Goal: Obtain resource: Download file/media

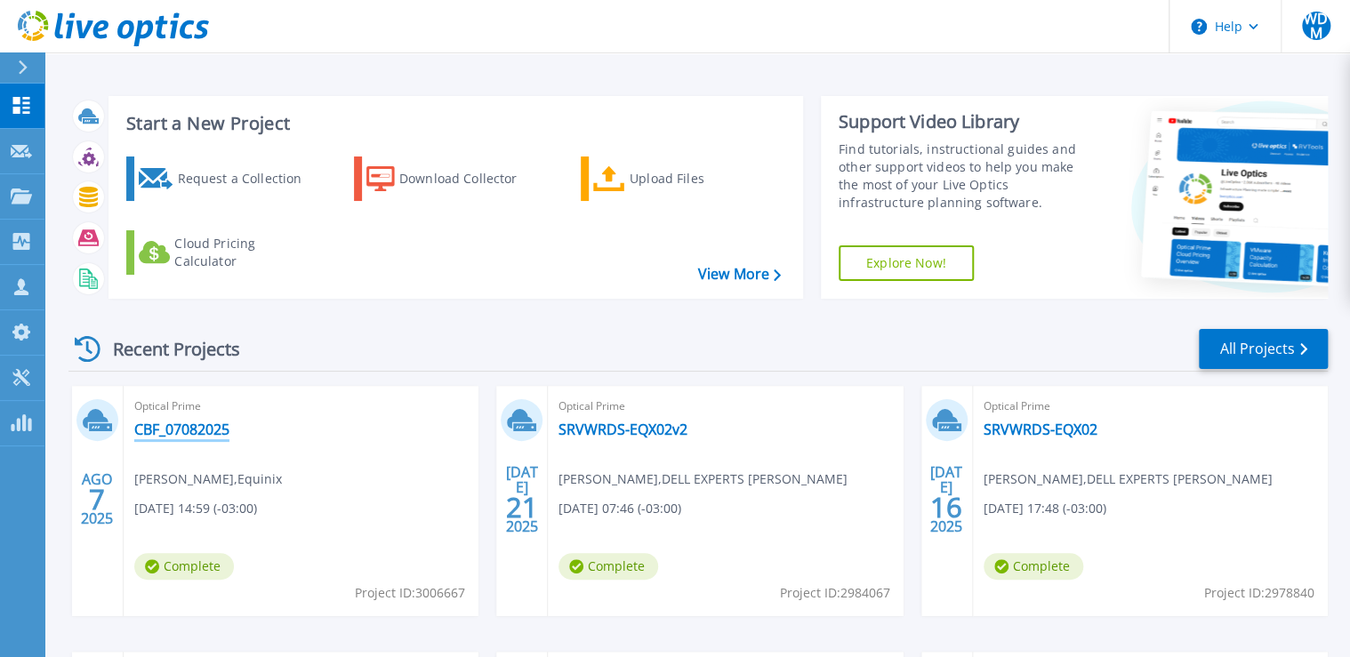
click at [178, 429] on link "CBF_07082025" at bounding box center [181, 430] width 95 height 18
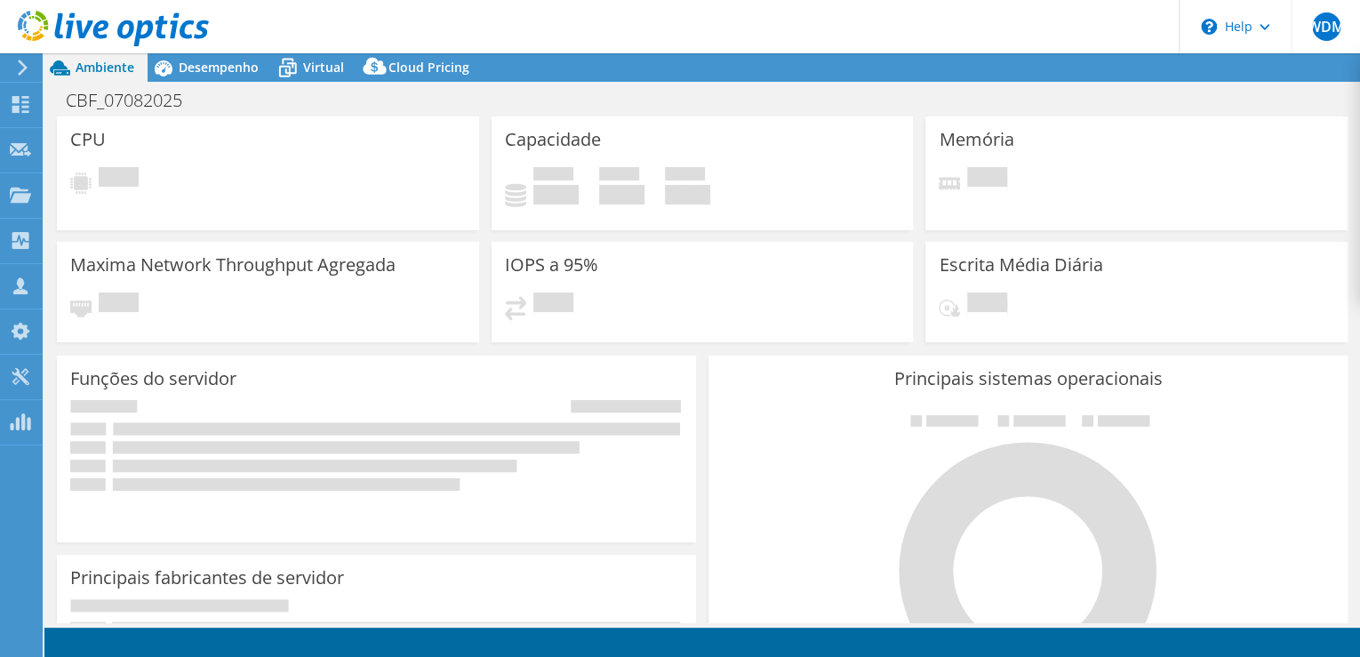
select select "USD"
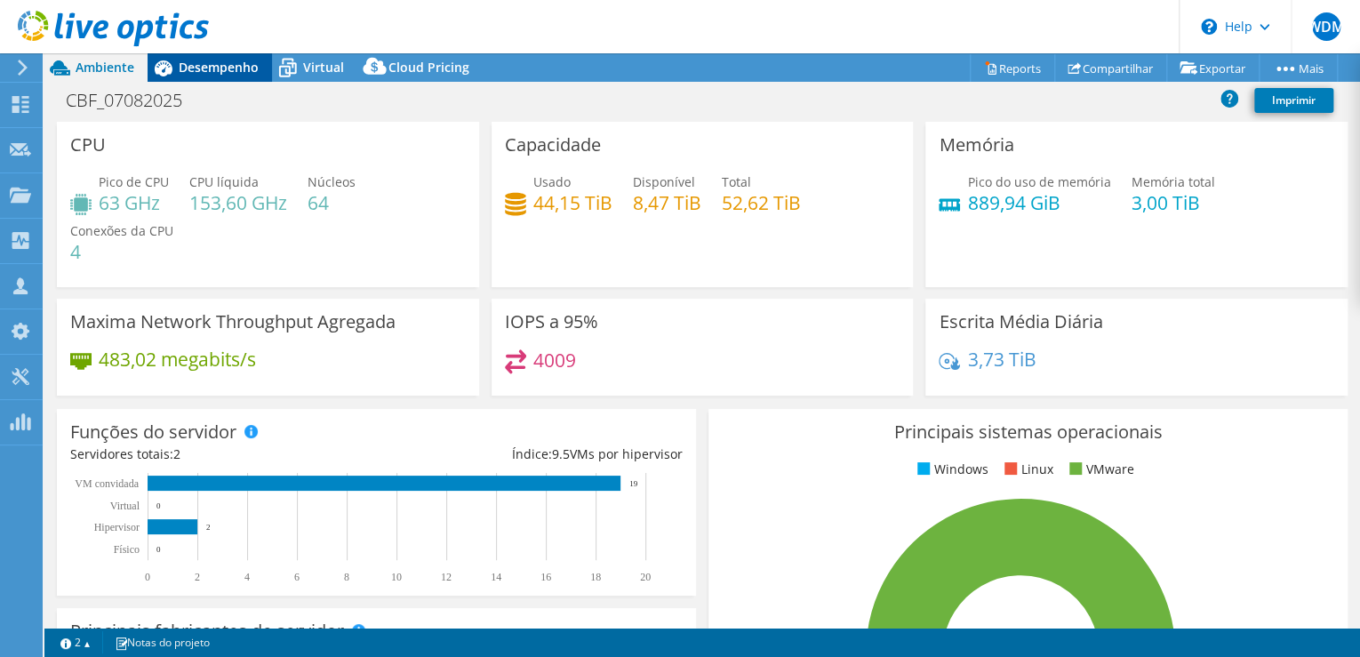
click at [214, 68] on span "Desempenho" at bounding box center [219, 67] width 80 height 17
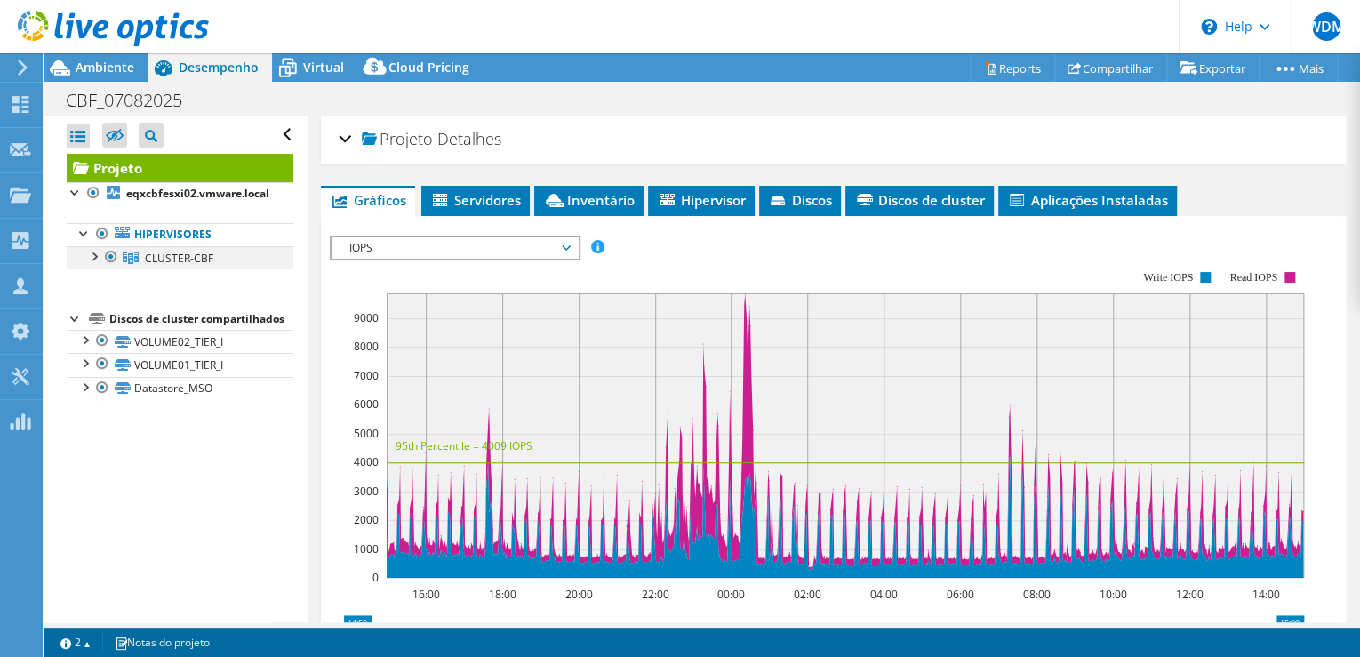
click at [95, 254] on div at bounding box center [93, 255] width 18 height 18
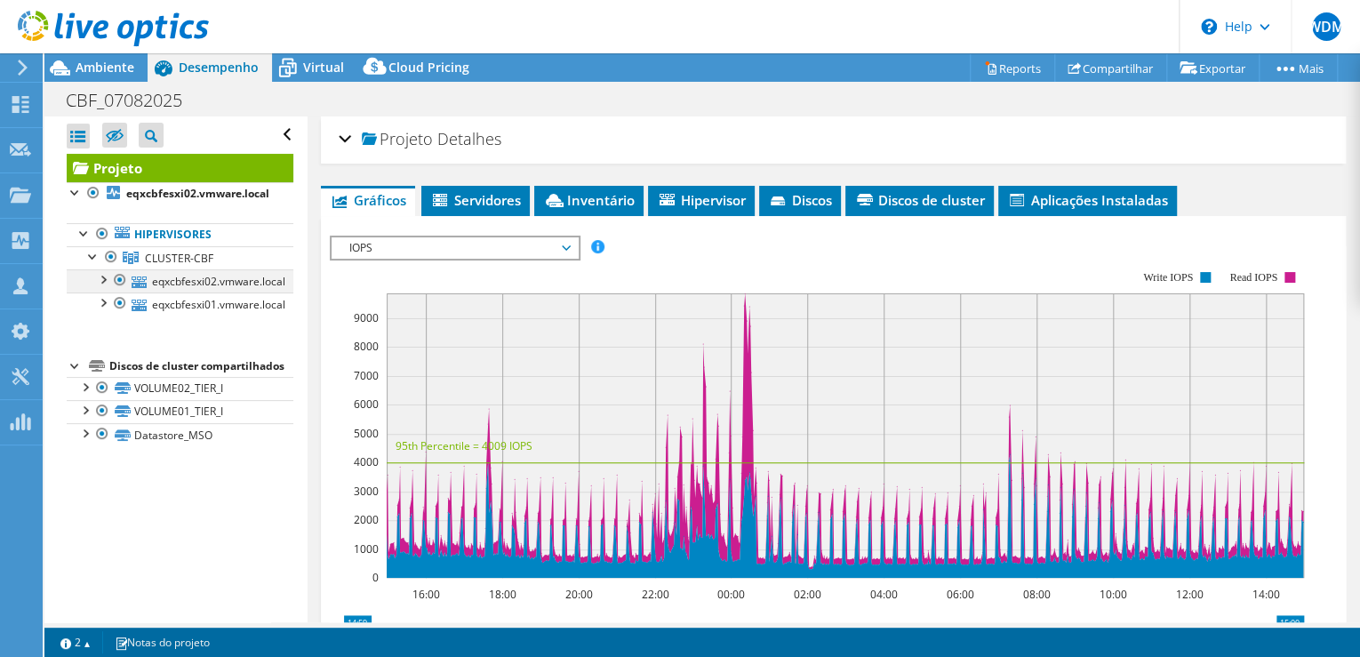
click at [100, 275] on div at bounding box center [102, 278] width 18 height 18
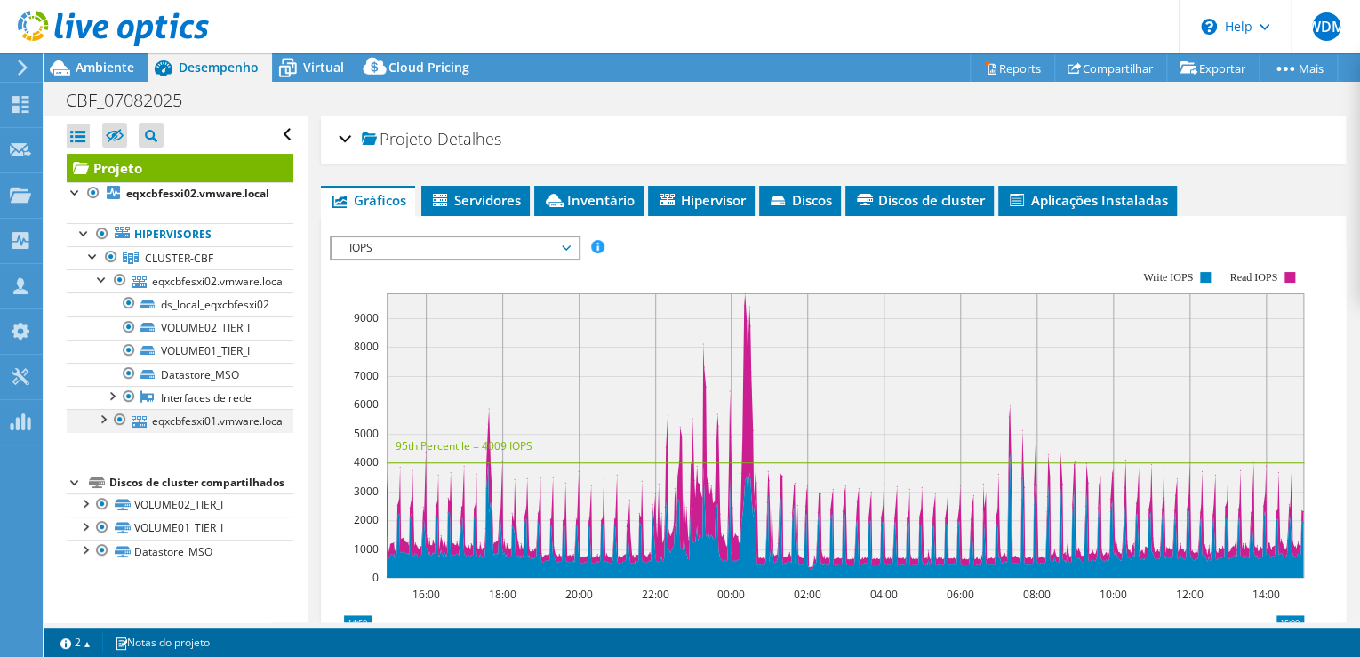
click at [100, 421] on div at bounding box center [102, 418] width 18 height 18
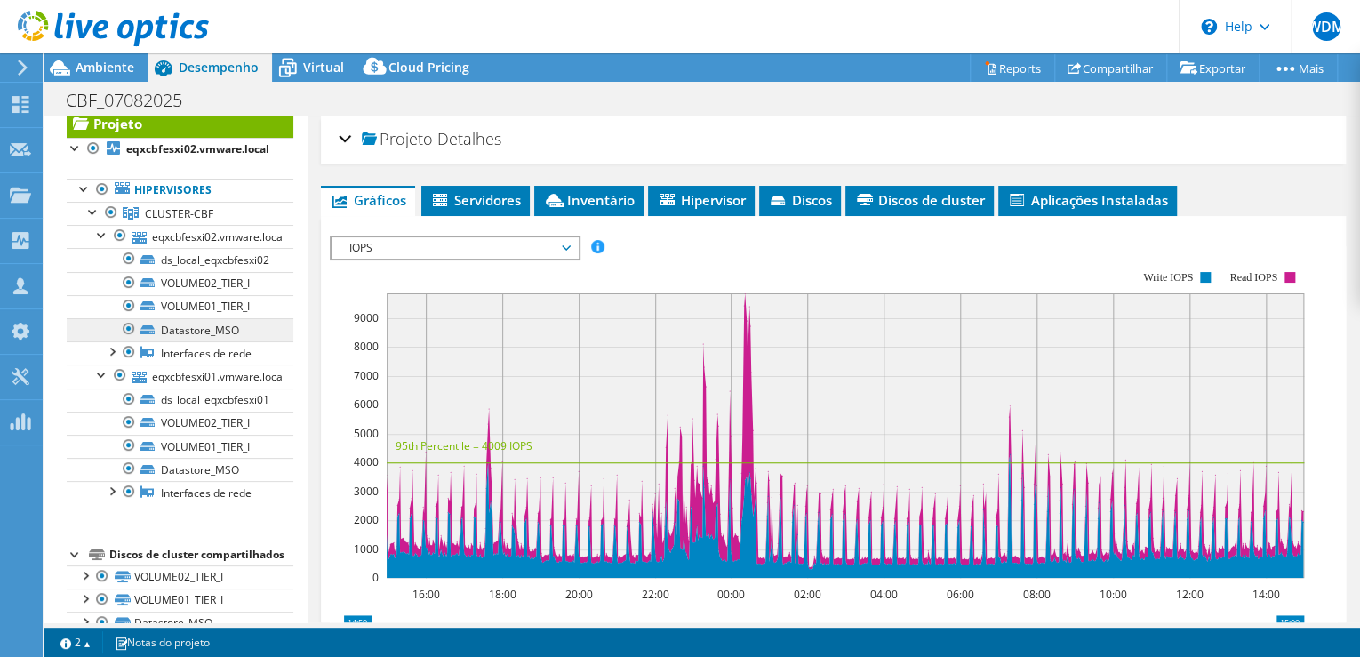
scroll to position [96, 0]
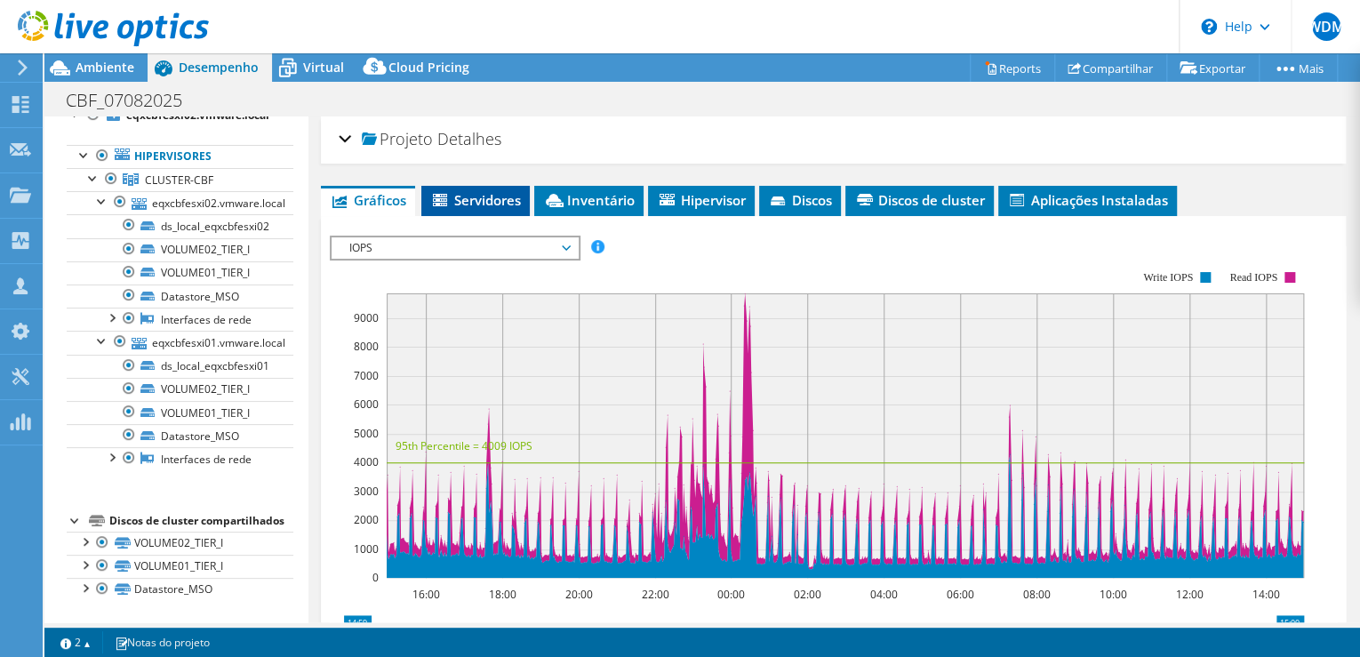
click at [482, 191] on span "Servidores" at bounding box center [475, 200] width 91 height 18
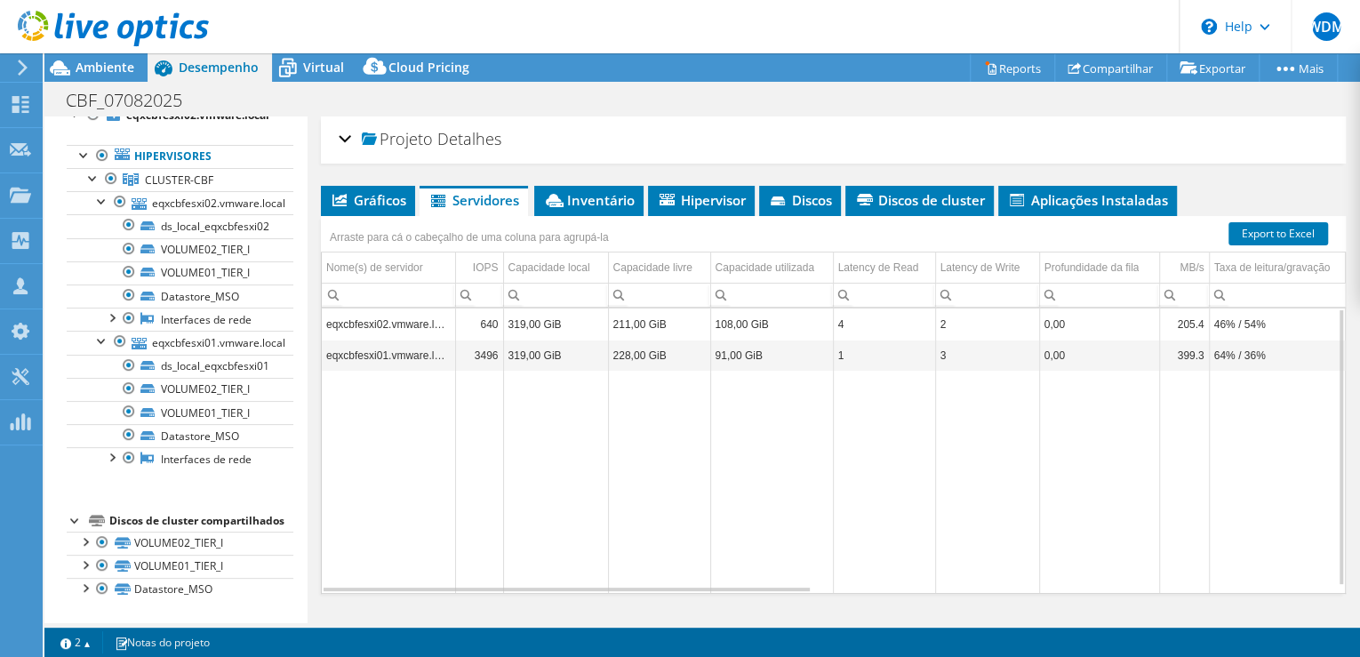
click at [376, 325] on td "eqxcbfesxi02.vmware.local" at bounding box center [388, 324] width 133 height 31
drag, startPoint x: 376, startPoint y: 325, endPoint x: 391, endPoint y: 416, distance: 92.8
click at [391, 416] on td "Data grid" at bounding box center [388, 482] width 133 height 222
click at [160, 172] on span "CLUSTER-CBF" at bounding box center [179, 179] width 68 height 15
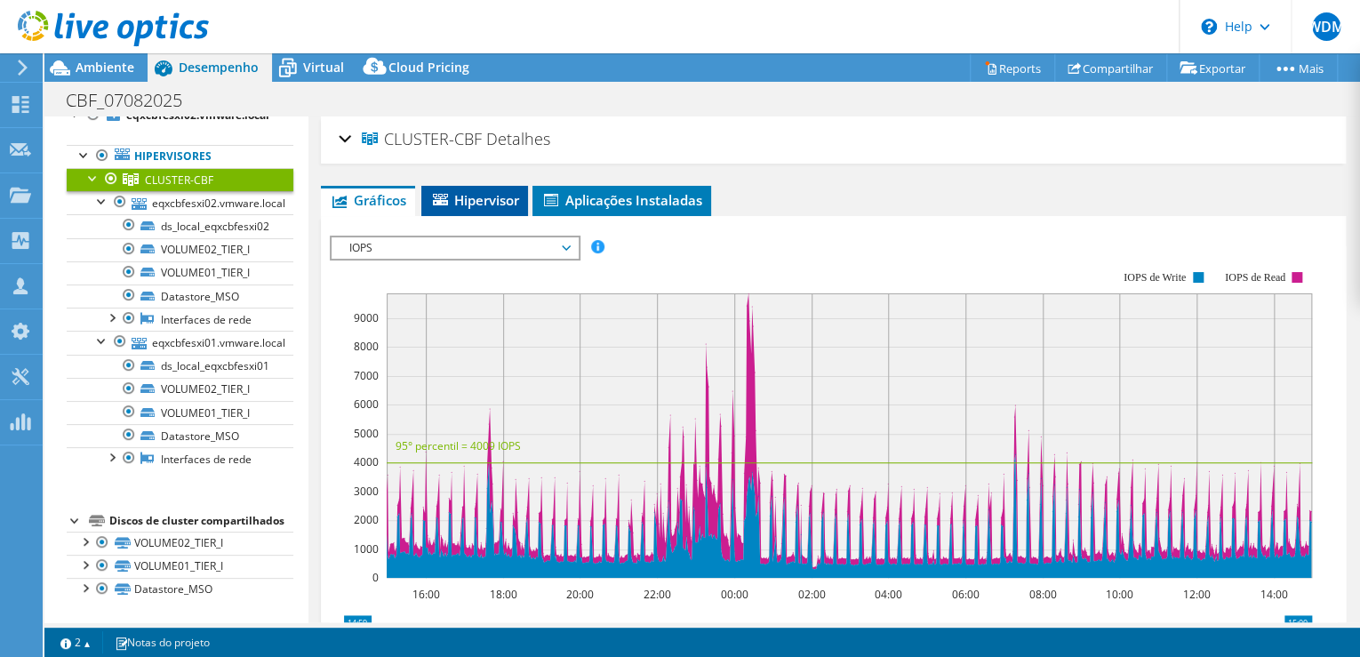
click at [466, 197] on span "Hipervisor" at bounding box center [474, 200] width 89 height 18
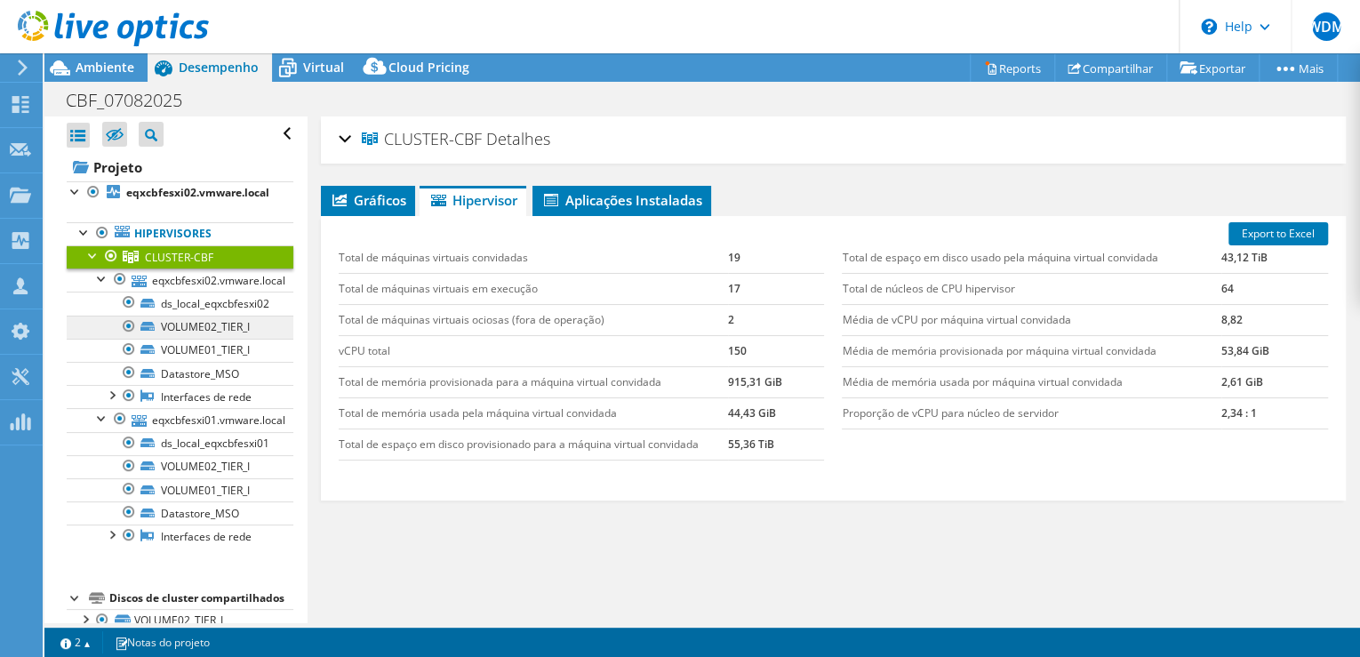
scroll to position [0, 0]
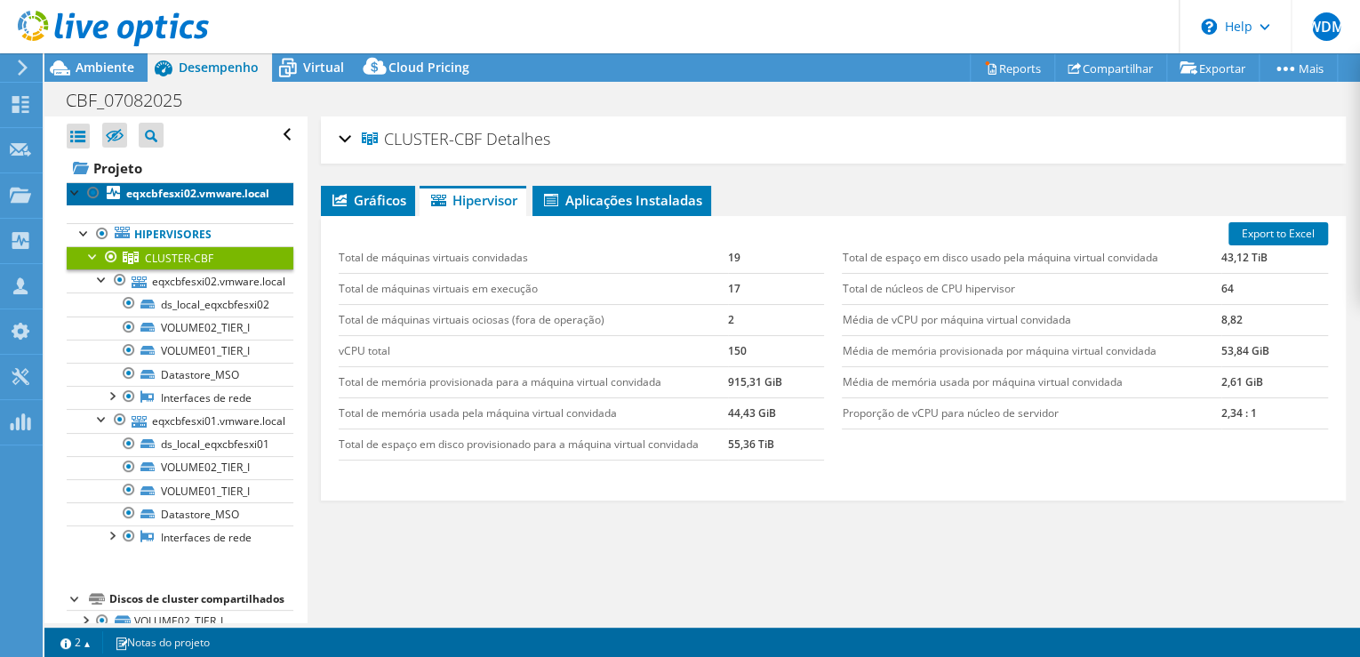
click at [152, 192] on b "eqxcbfesxi02.vmware.local" at bounding box center [197, 193] width 143 height 15
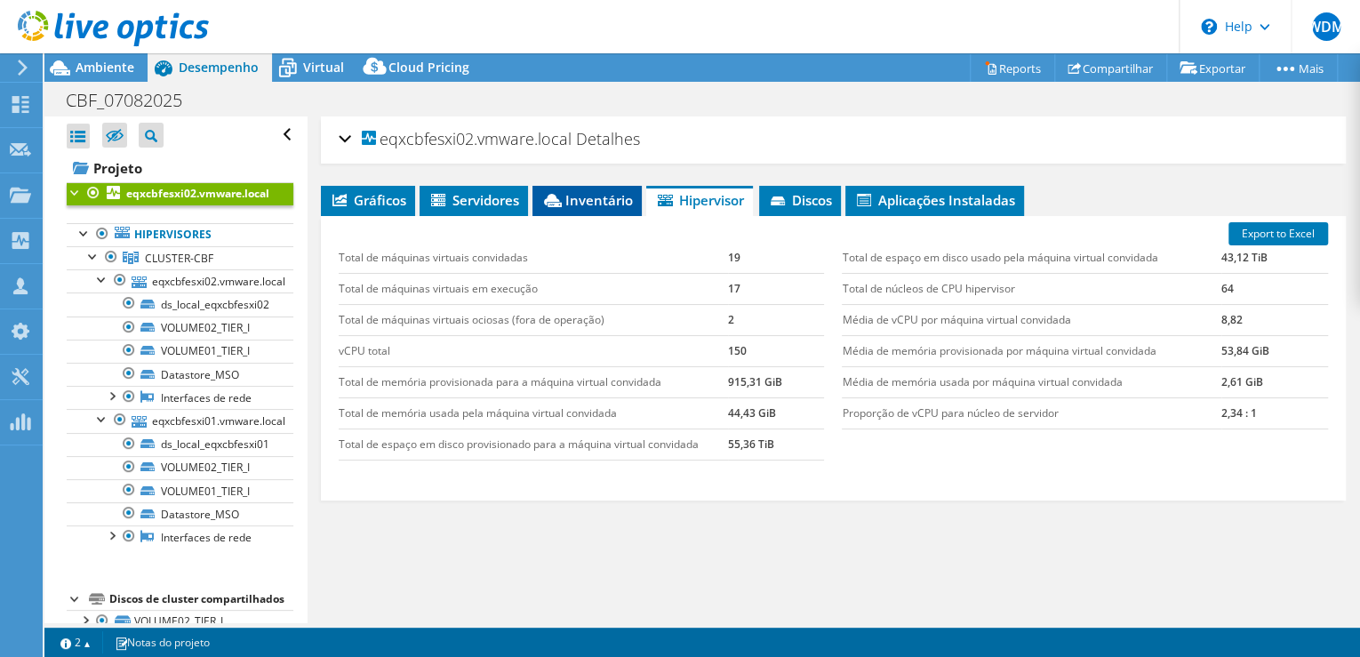
click at [601, 199] on span "Inventário" at bounding box center [587, 200] width 92 height 18
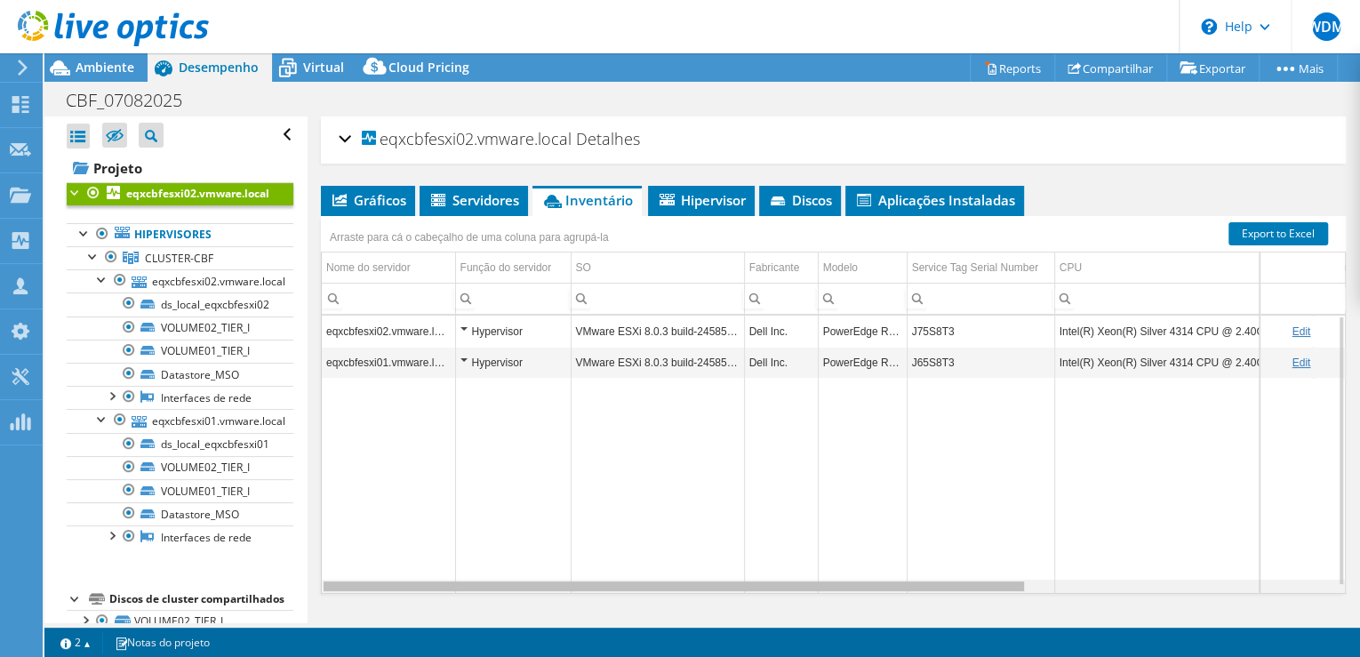
drag, startPoint x: 705, startPoint y: 588, endPoint x: 617, endPoint y: 571, distance: 89.6
click at [619, 576] on body "WDM Parceiro de Canal [PERSON_NAME] [EMAIL_ADDRESS][DOMAIN_NAME] Equinix My Pro…" at bounding box center [680, 328] width 1360 height 657
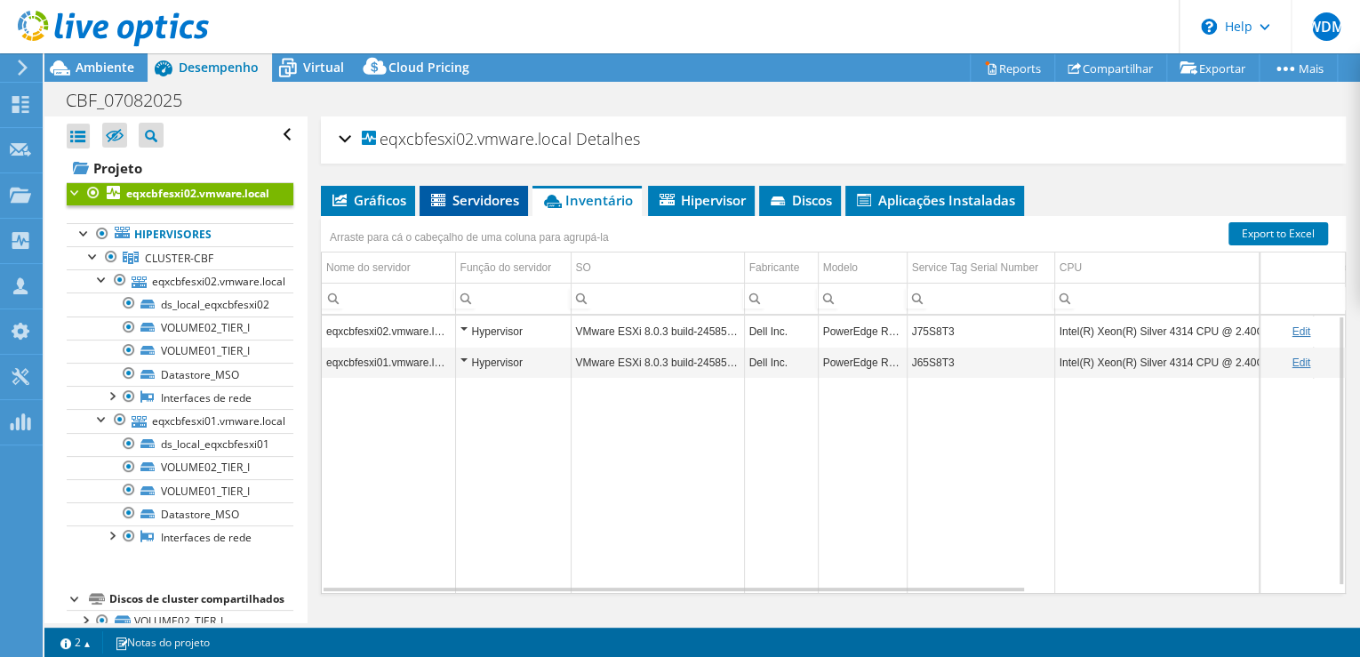
click at [477, 203] on span "Servidores" at bounding box center [474, 200] width 91 height 18
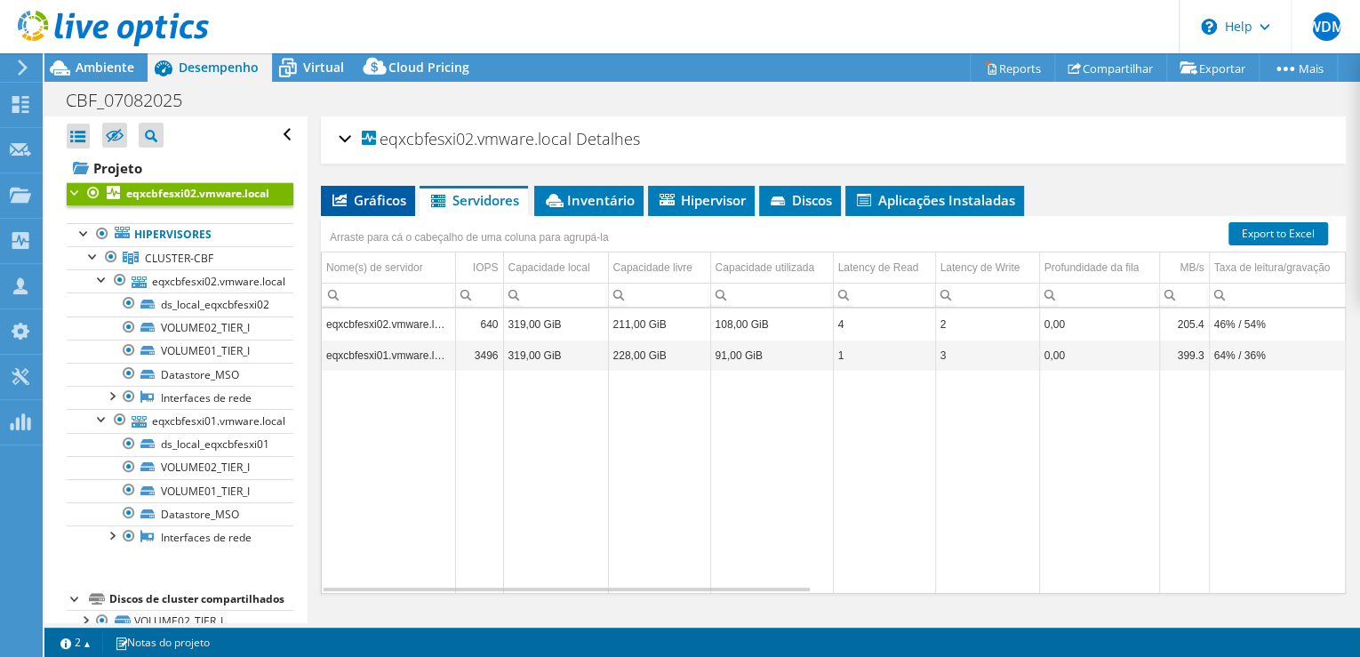
click at [359, 200] on span "Gráficos" at bounding box center [368, 200] width 76 height 18
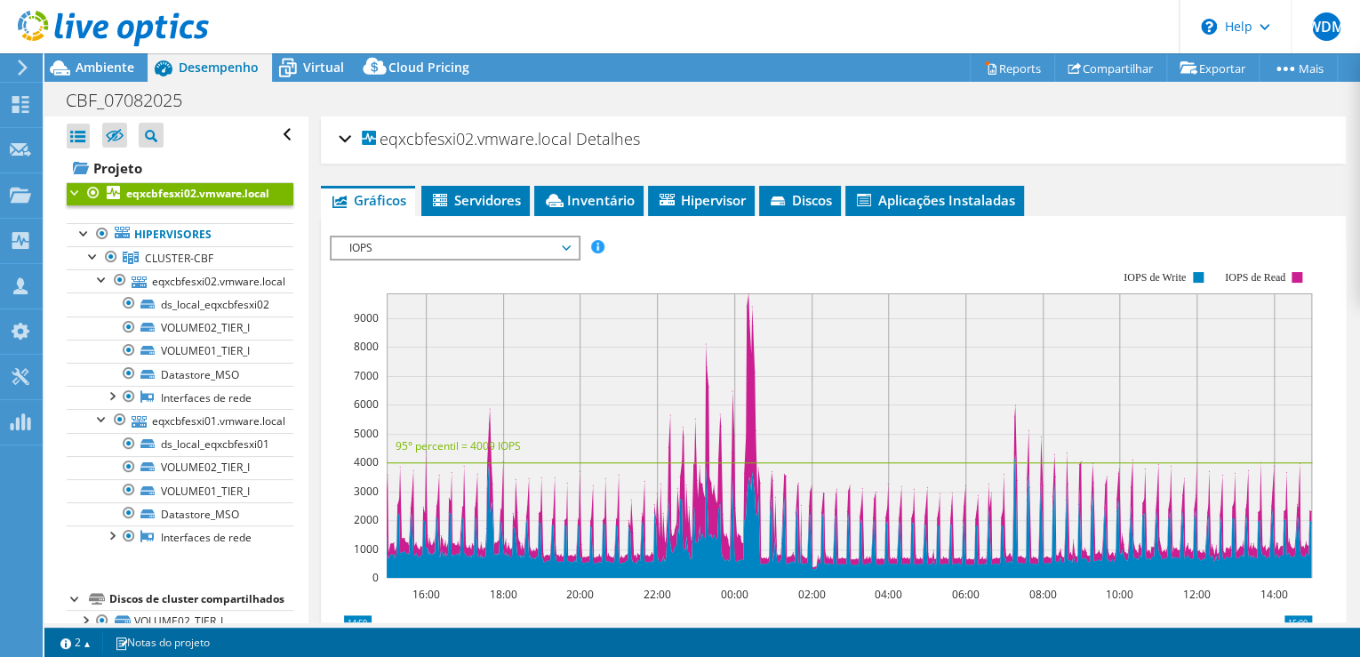
click at [413, 249] on span "IOPS" at bounding box center [455, 247] width 228 height 21
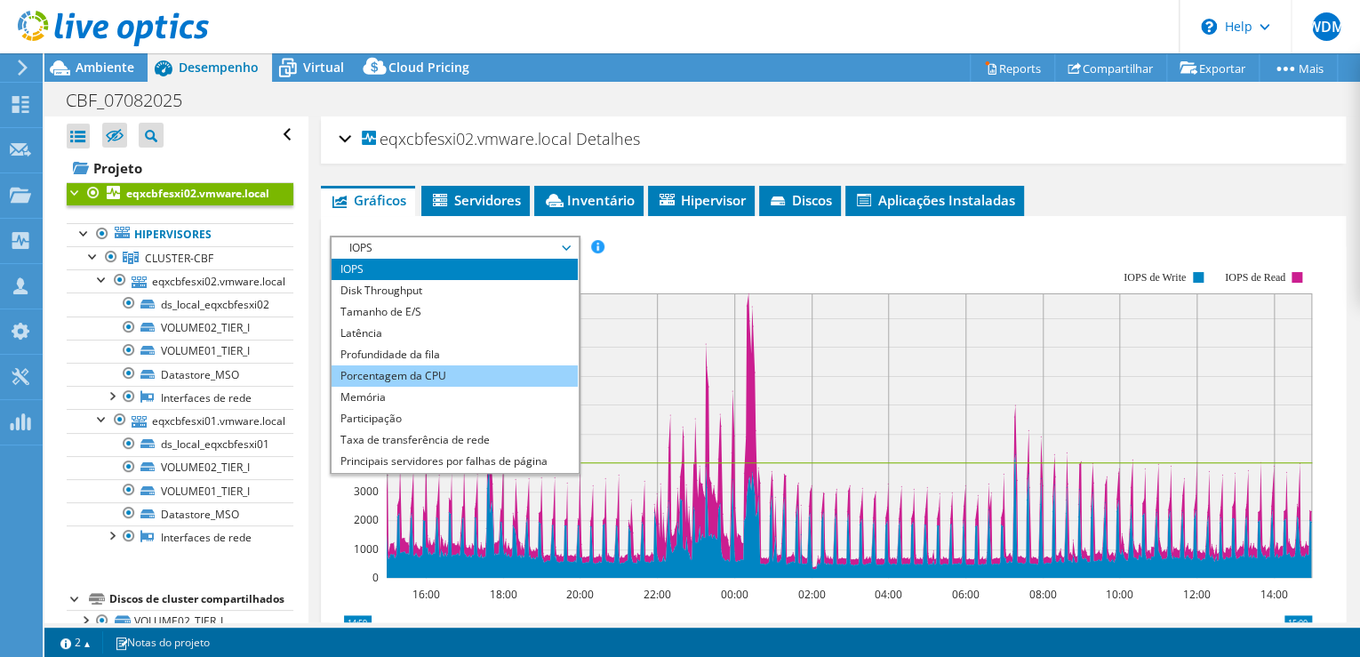
click at [404, 375] on li "Porcentagem da CPU" at bounding box center [455, 375] width 246 height 21
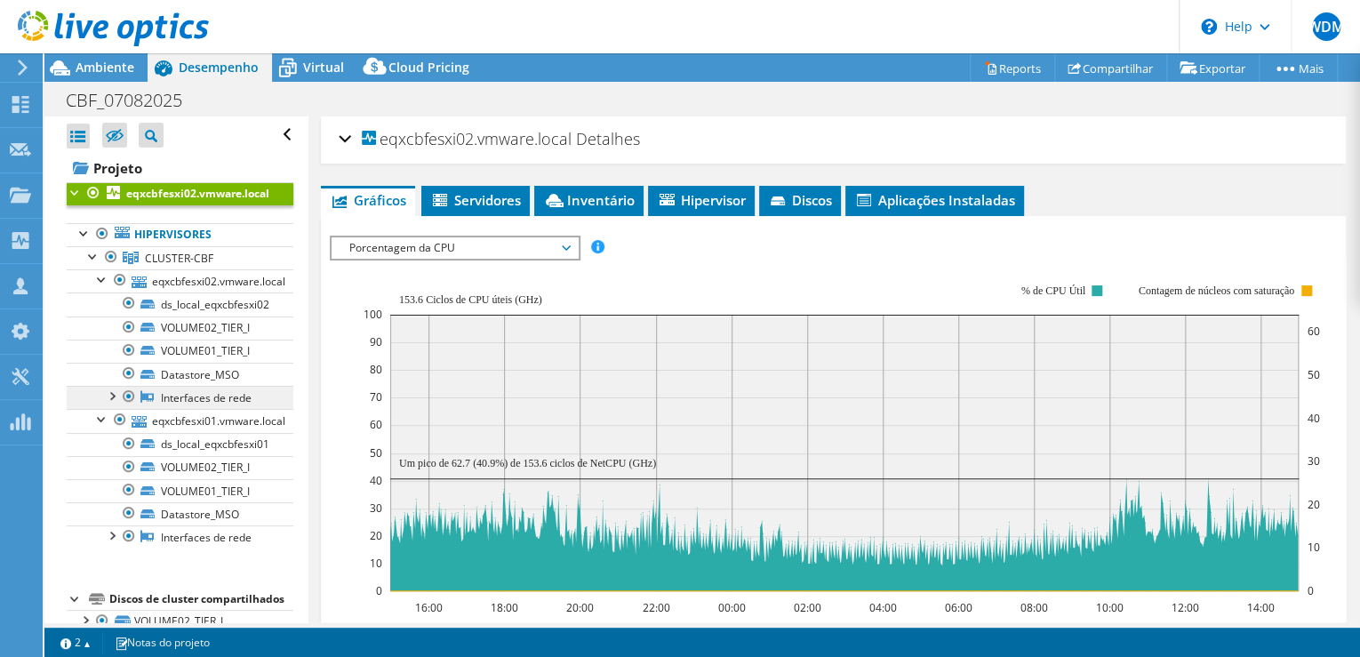
click at [201, 395] on link "Interfaces de rede" at bounding box center [180, 397] width 227 height 23
click at [203, 373] on link "Datastore_MSO" at bounding box center [180, 374] width 227 height 23
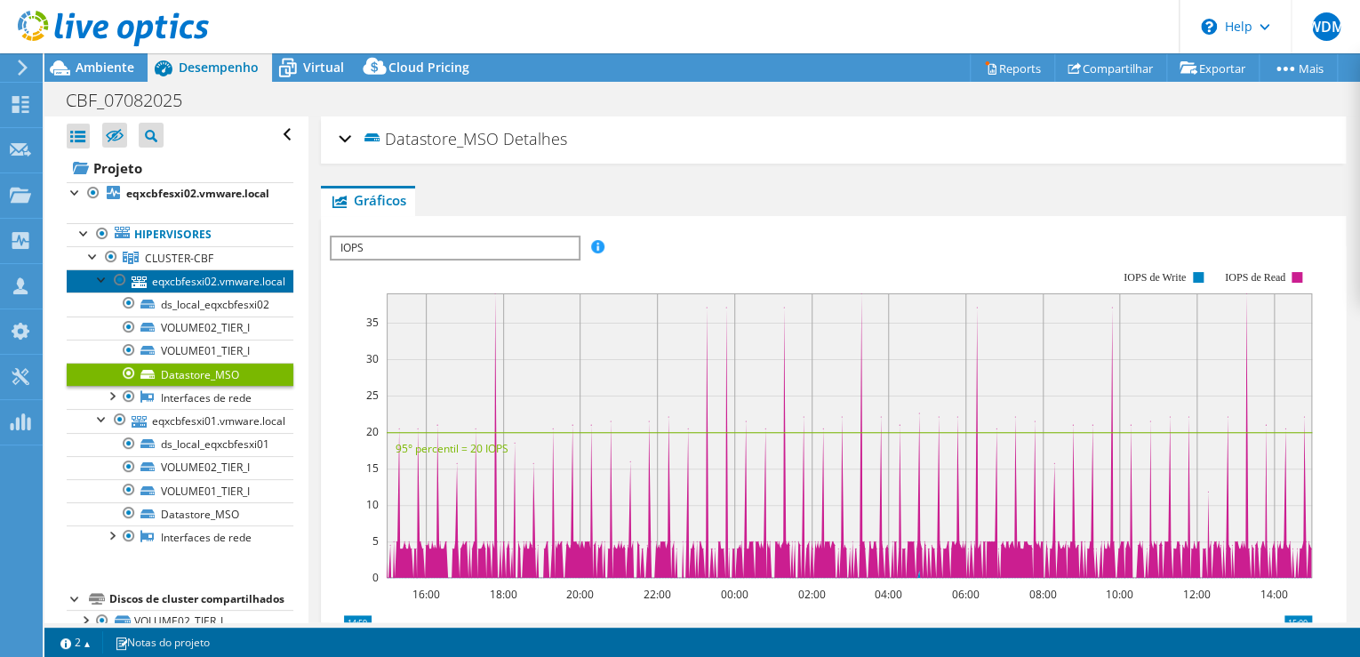
click at [210, 282] on link "eqxcbfesxi02.vmware.local" at bounding box center [180, 280] width 227 height 23
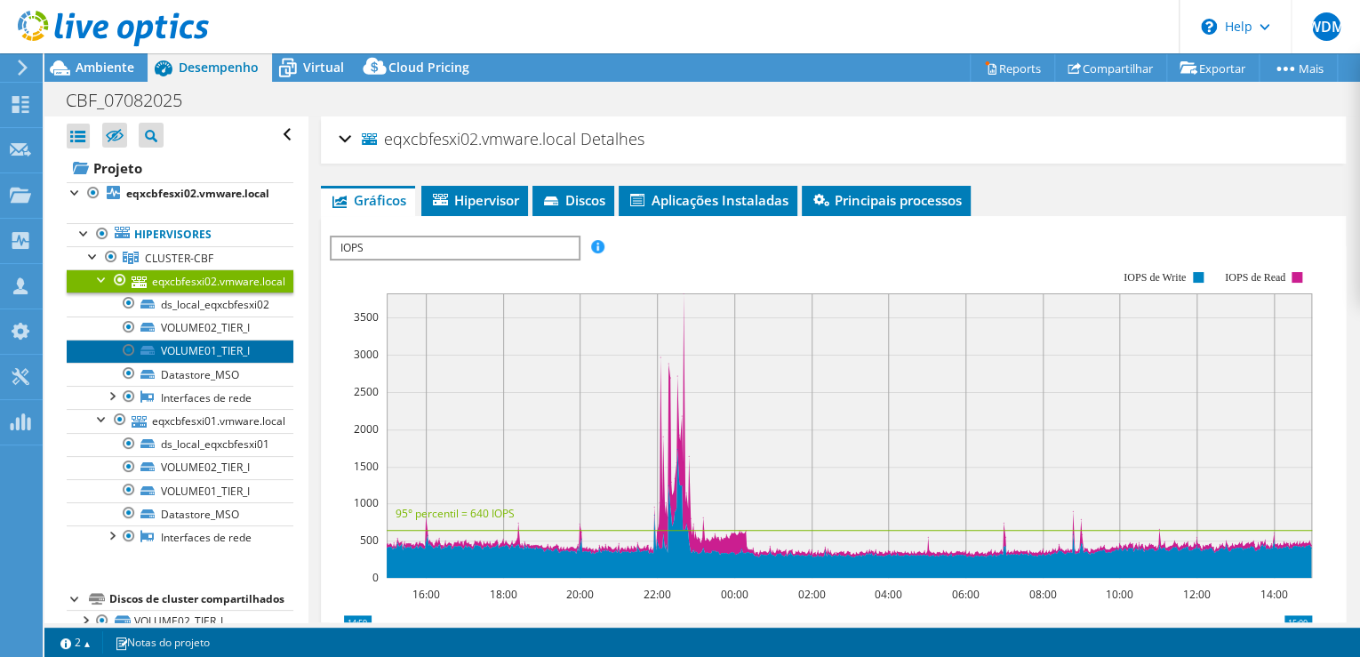
click at [210, 350] on link "VOLUME01_TIER_I" at bounding box center [180, 351] width 227 height 23
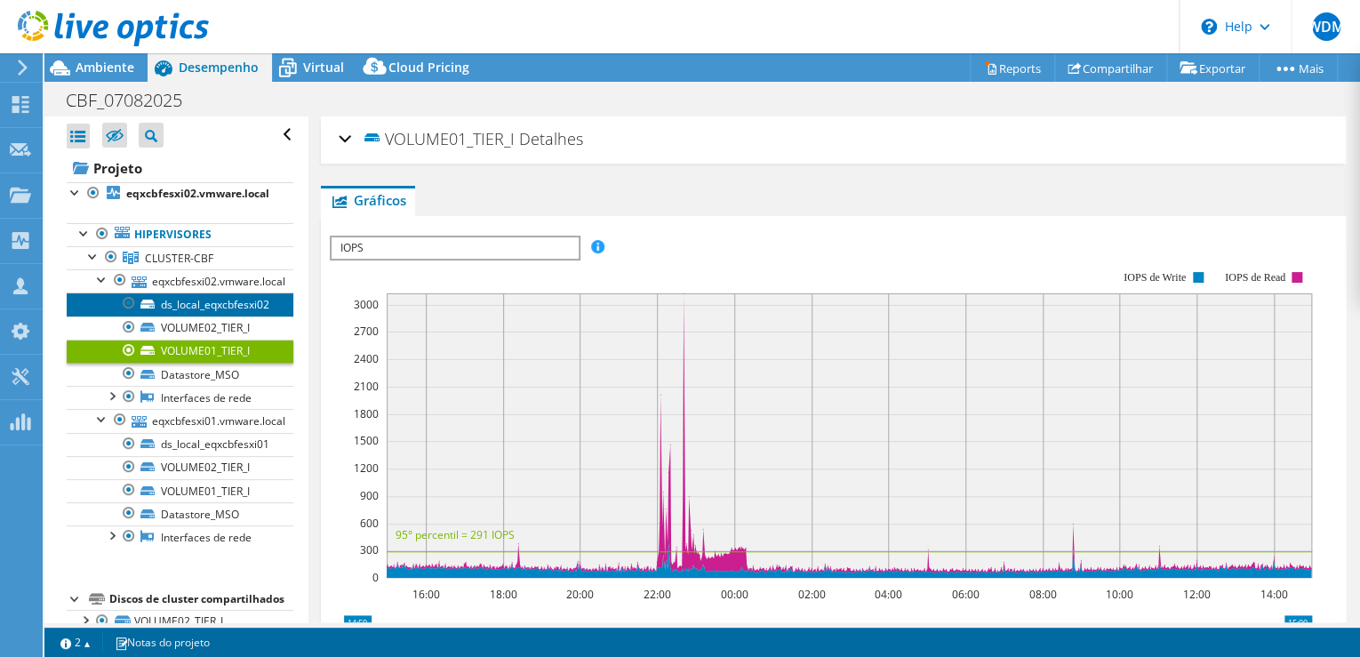
click at [216, 303] on link "ds_local_eqxcbfesxi02" at bounding box center [180, 304] width 227 height 23
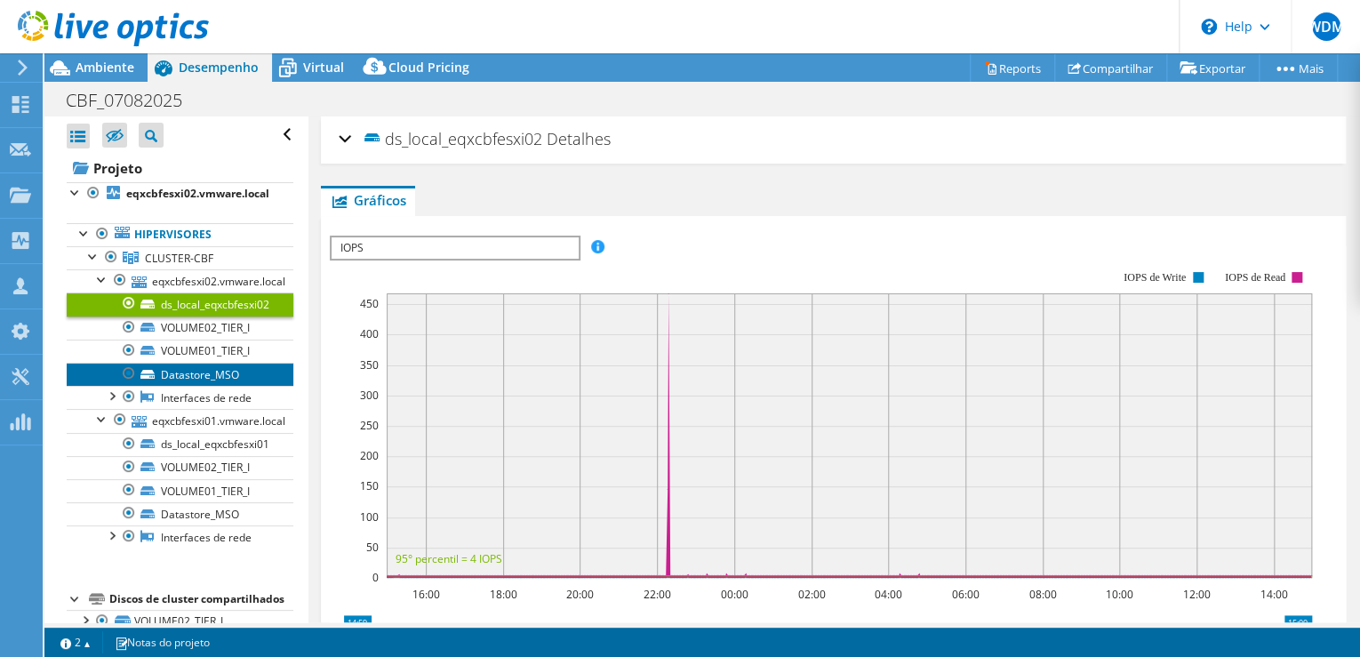
click at [204, 373] on link "Datastore_MSO" at bounding box center [180, 374] width 227 height 23
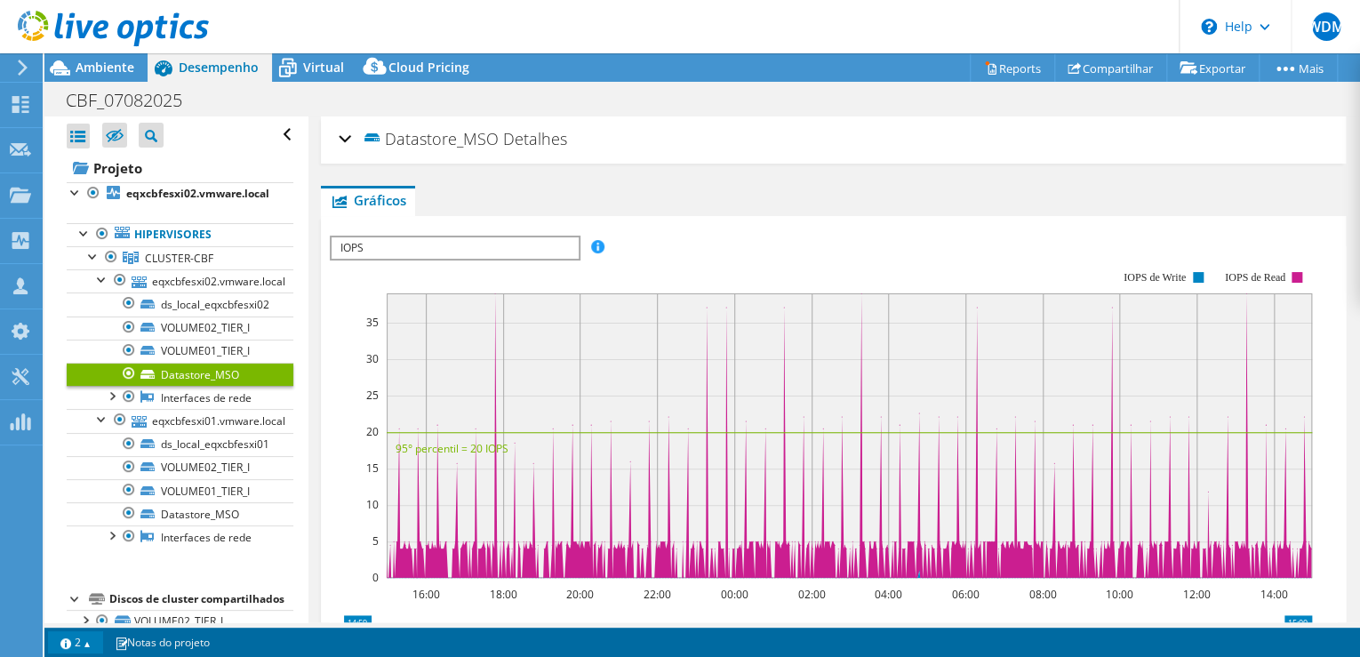
click at [75, 646] on link "2" at bounding box center [75, 642] width 55 height 22
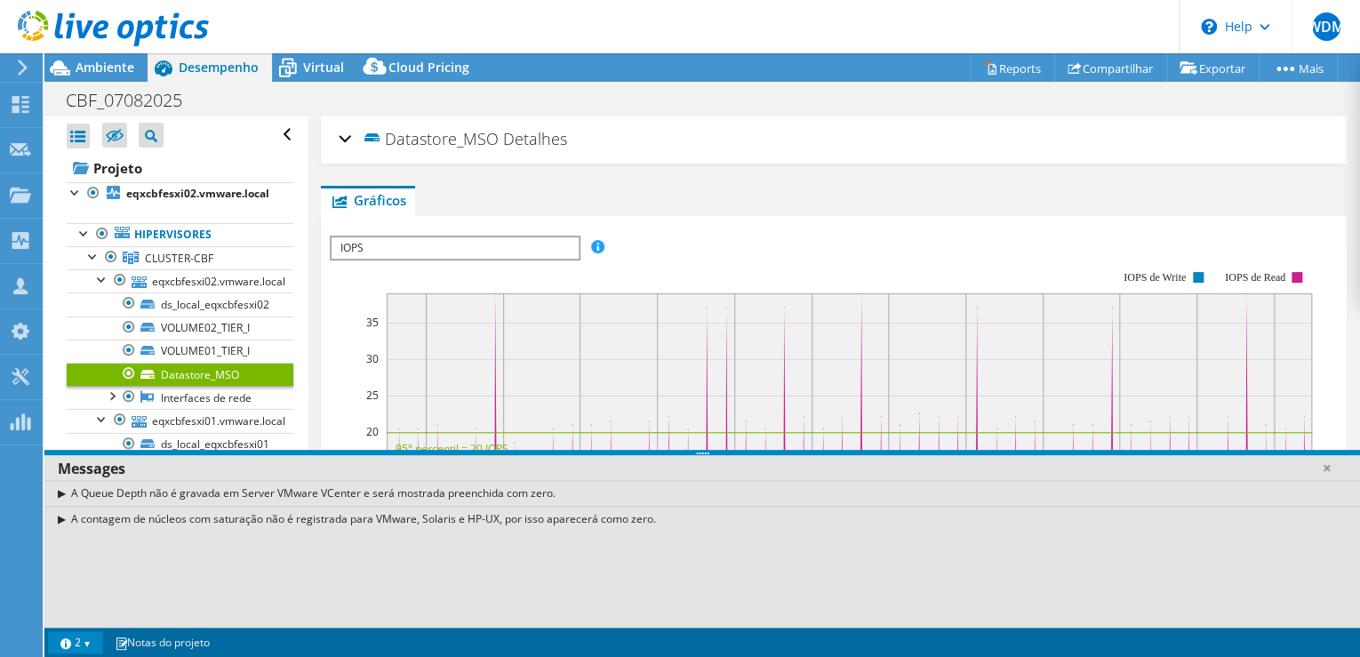
click at [60, 494] on div "A Queue Depth não é gravada em Server VMware VCenter e será mostrada preenchida…" at bounding box center [702, 493] width 1316 height 26
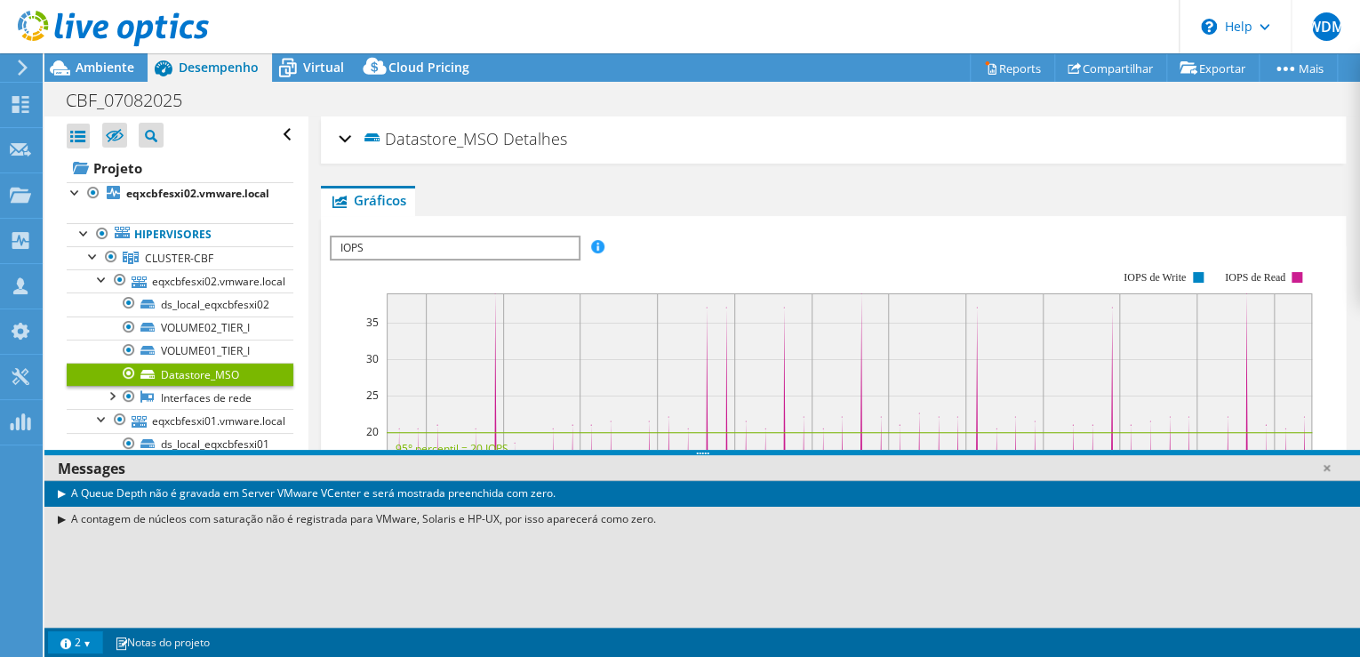
click at [232, 522] on div "A contagem de núcleos com saturação não é registrada para VMware, Solaris e HP-…" at bounding box center [702, 519] width 1316 height 26
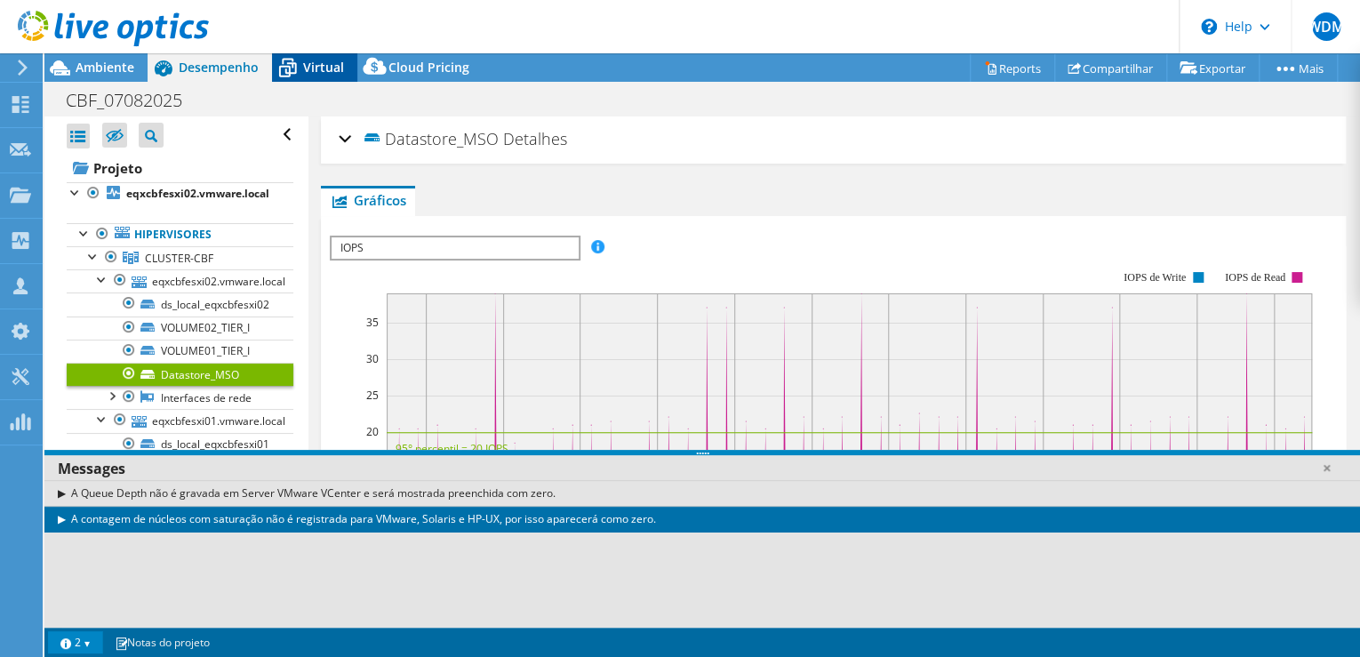
click at [303, 60] on span "Virtual" at bounding box center [323, 67] width 41 height 17
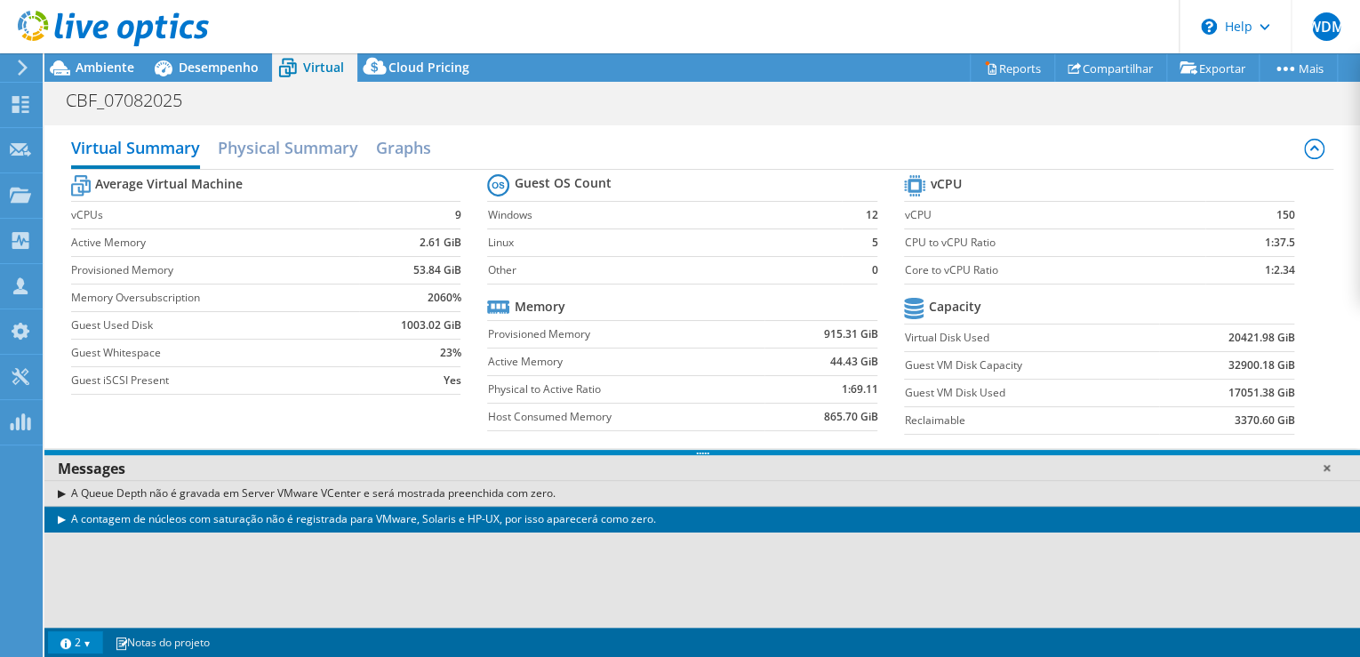
click at [1330, 469] on link at bounding box center [1327, 468] width 18 height 18
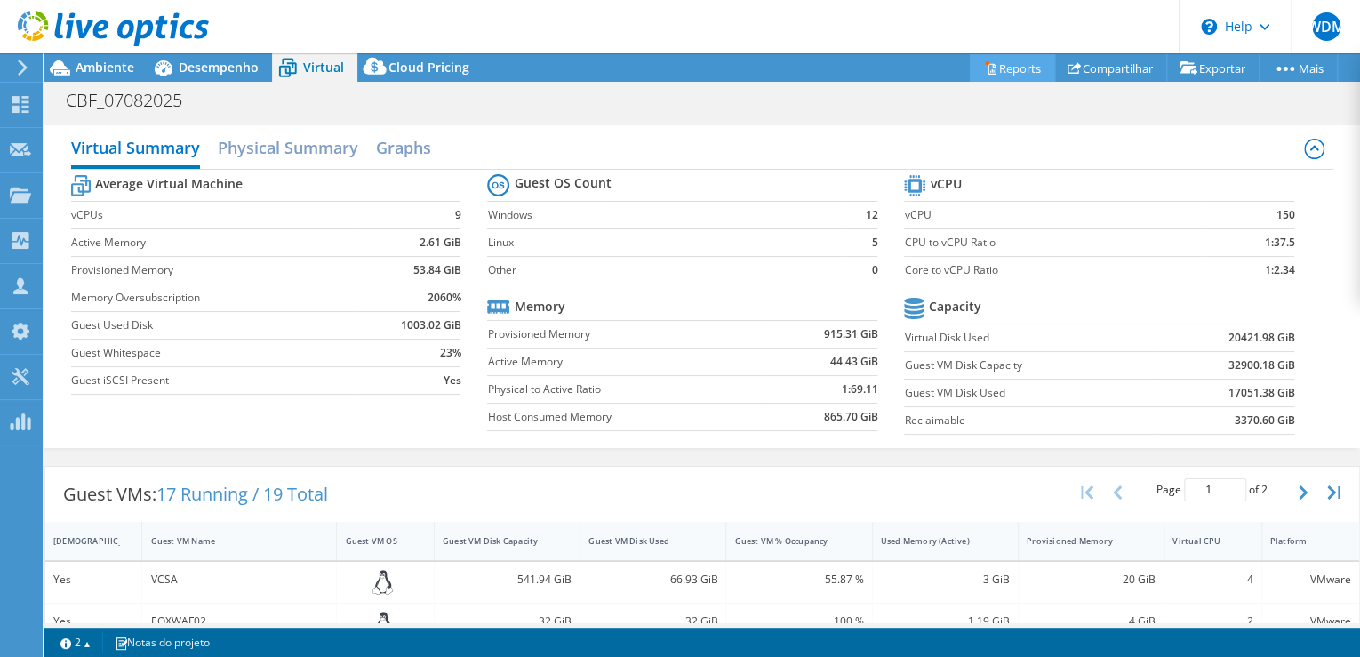
click at [996, 65] on link "Reports" at bounding box center [1012, 68] width 85 height 28
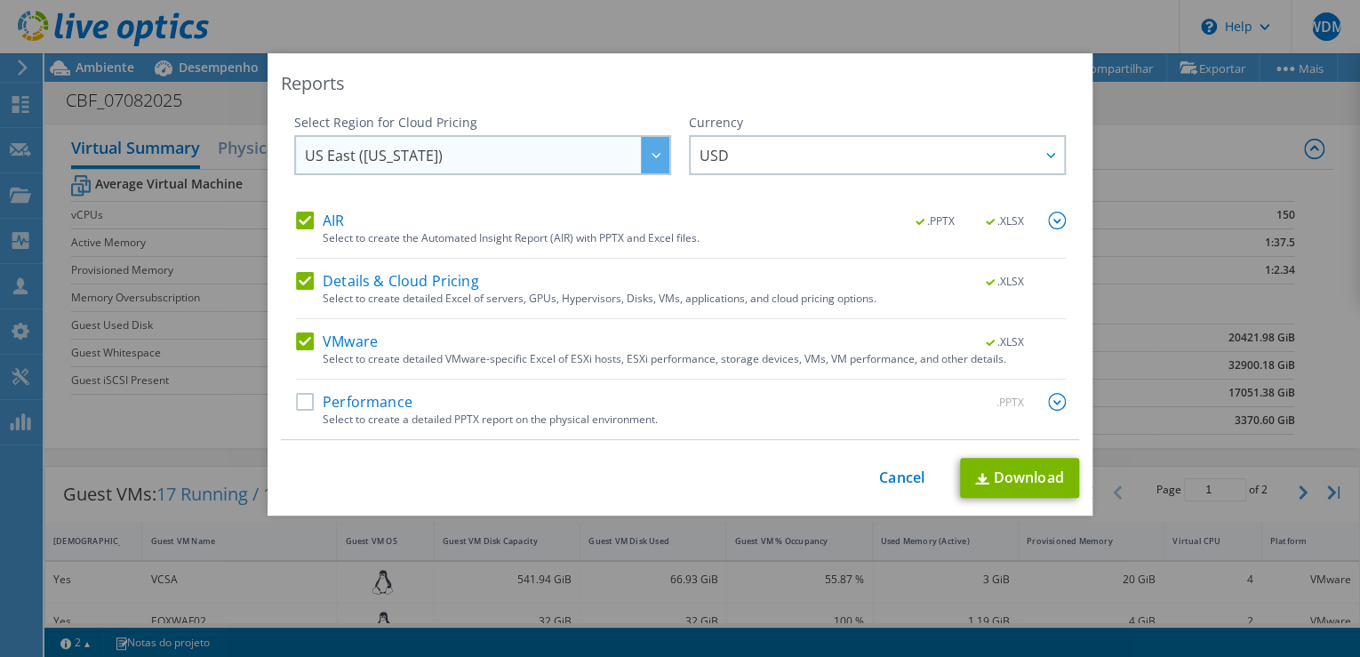
click at [430, 160] on span "US East ([US_STATE])" at bounding box center [487, 155] width 365 height 36
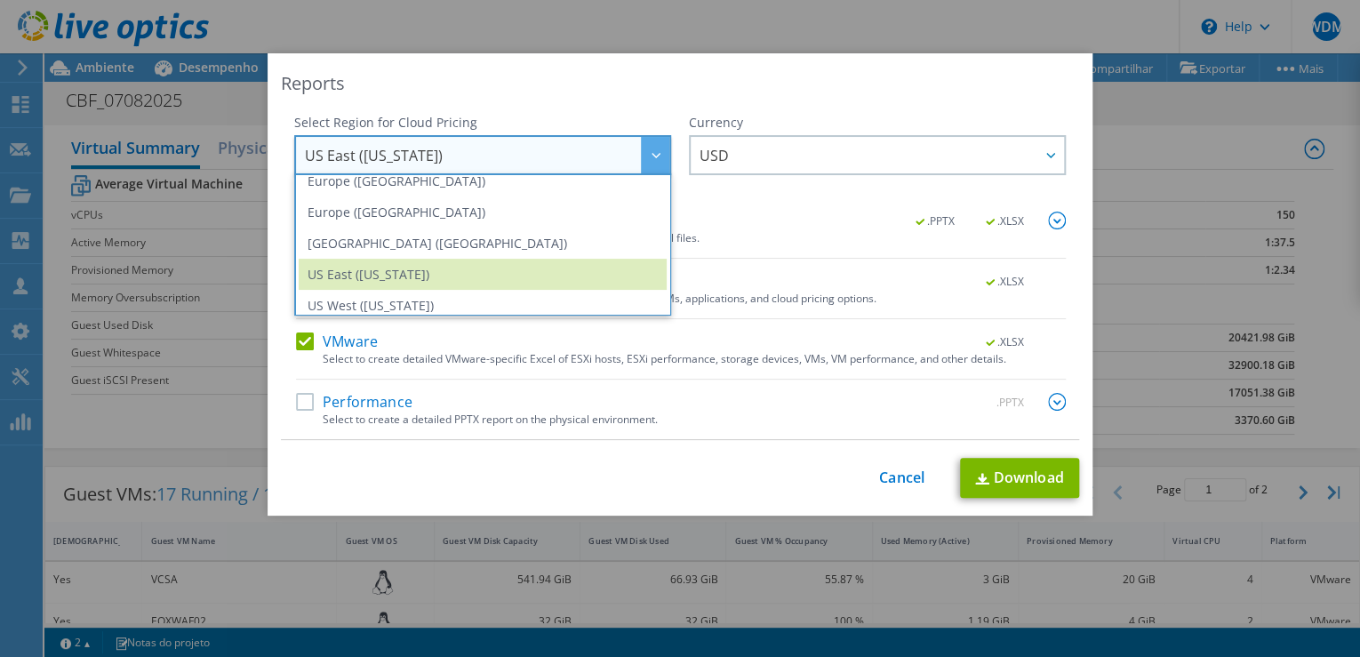
scroll to position [240, 0]
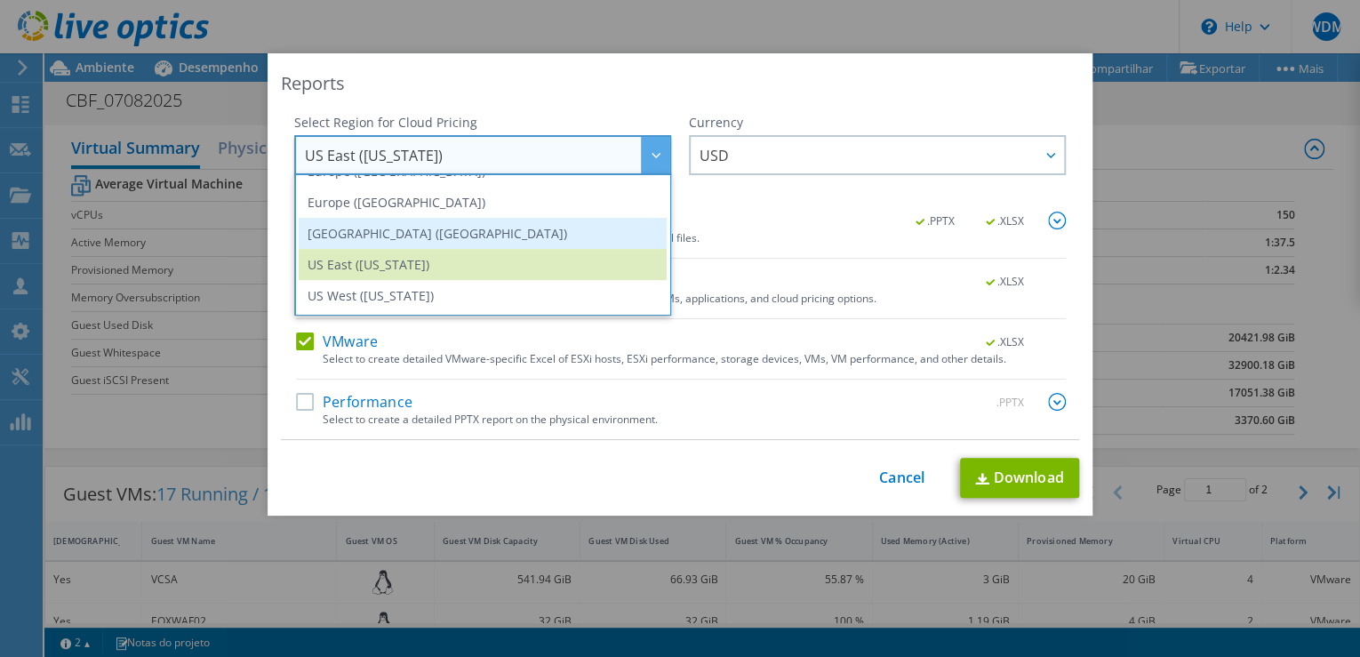
click at [471, 236] on li "[GEOGRAPHIC_DATA] ([GEOGRAPHIC_DATA])" at bounding box center [483, 233] width 368 height 31
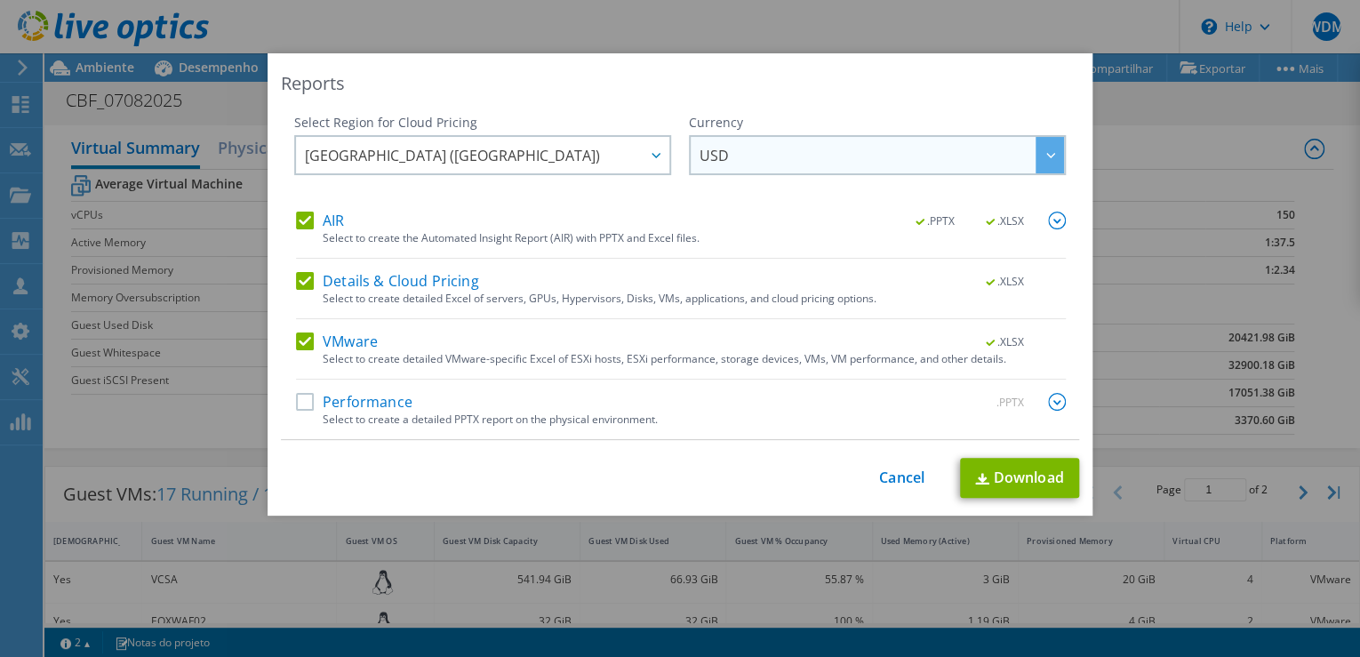
click at [750, 149] on span "USD" at bounding box center [882, 155] width 365 height 36
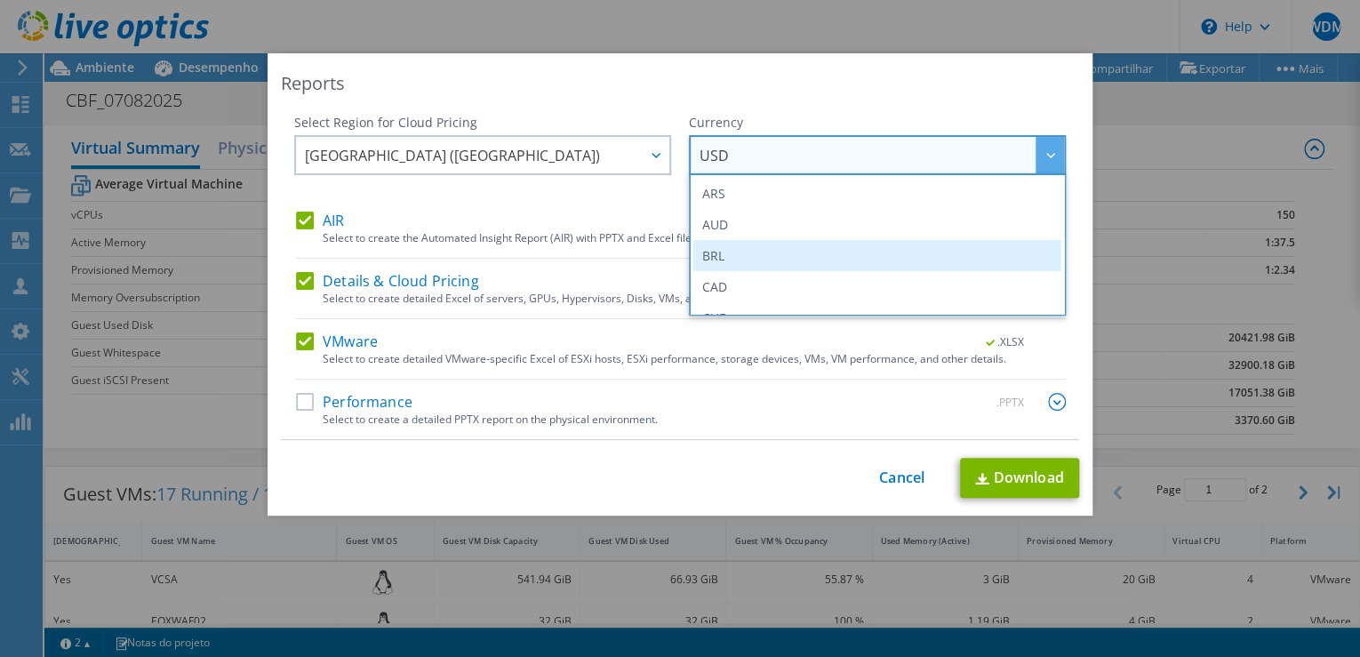
click at [727, 256] on li "BRL" at bounding box center [877, 255] width 368 height 31
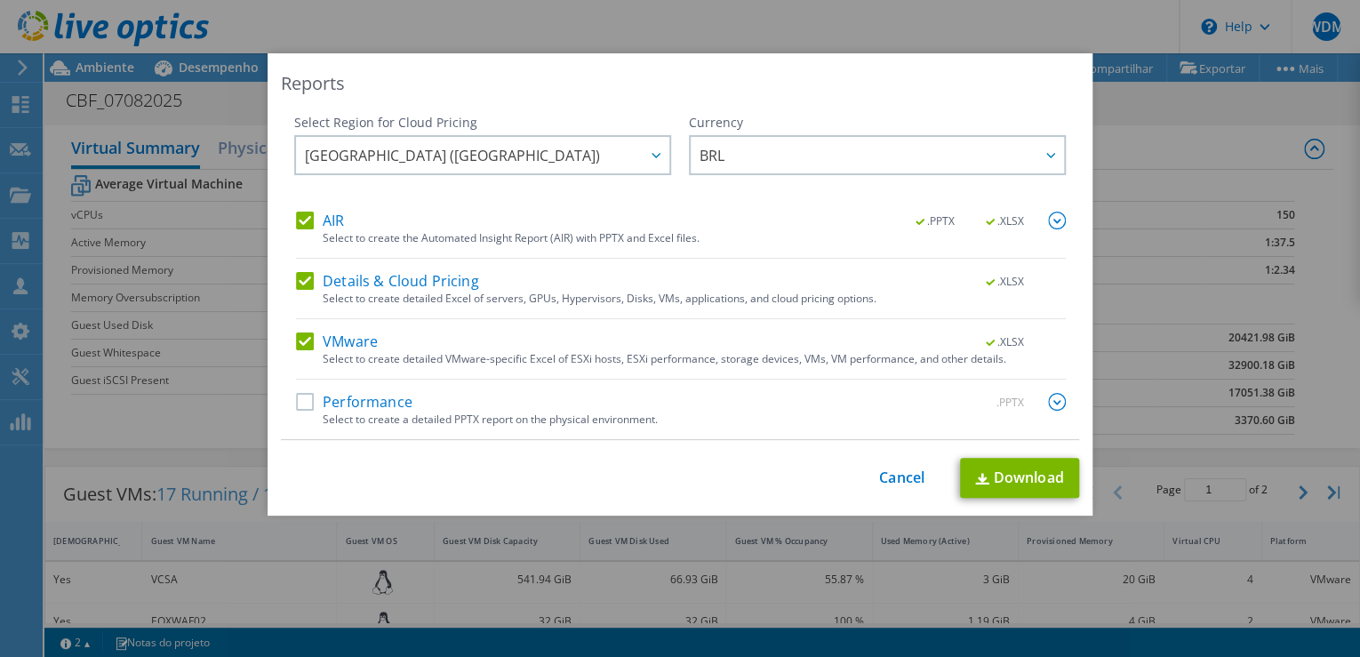
click at [362, 405] on label "Performance" at bounding box center [354, 402] width 116 height 18
click at [0, 0] on input "Performance" at bounding box center [0, 0] width 0 height 0
click at [1005, 477] on link "Download" at bounding box center [1019, 478] width 119 height 40
click at [990, 112] on div "Reports Select Region for Cloud Pricing Asia Pacific ([GEOGRAPHIC_DATA]) [GEOGR…" at bounding box center [680, 284] width 825 height 462
click at [1136, 76] on div "Reports Select Region for Cloud Pricing Asia Pacific ([GEOGRAPHIC_DATA]) [GEOGR…" at bounding box center [680, 328] width 1360 height 550
